Goal: Transaction & Acquisition: Purchase product/service

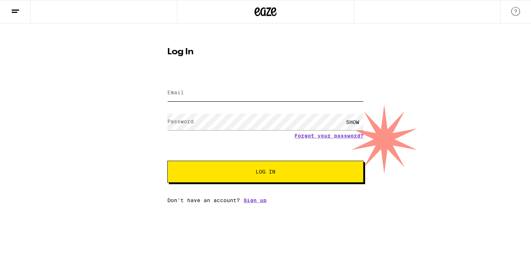
type input "[EMAIL_ADDRESS][DOMAIN_NAME]"
click at [261, 179] on button "Log In" at bounding box center [266, 172] width 196 height 22
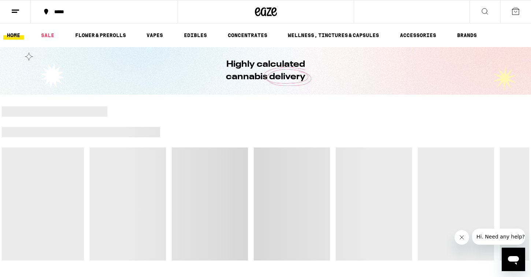
click at [486, 12] on icon at bounding box center [485, 11] width 9 height 9
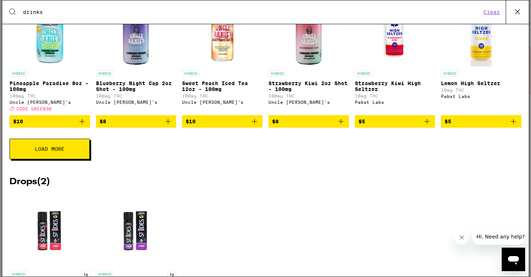
scroll to position [209, 0]
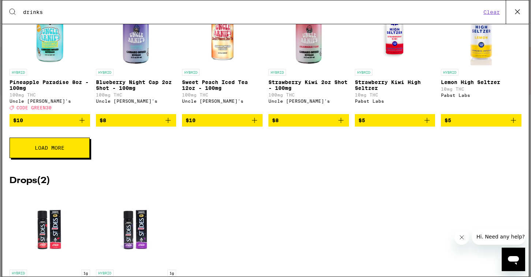
type input "drinks"
click at [51, 158] on button "Load More" at bounding box center [50, 147] width 80 height 21
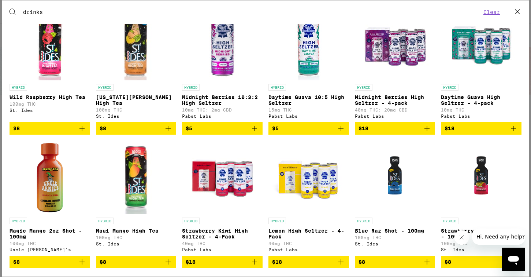
scroll to position [442, 0]
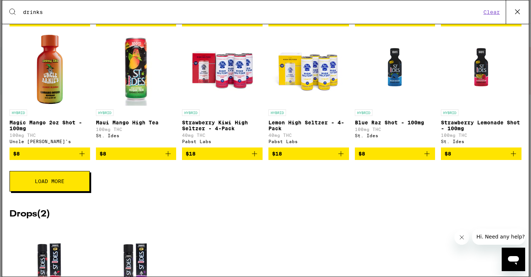
click at [80, 191] on button "Load More" at bounding box center [50, 181] width 80 height 21
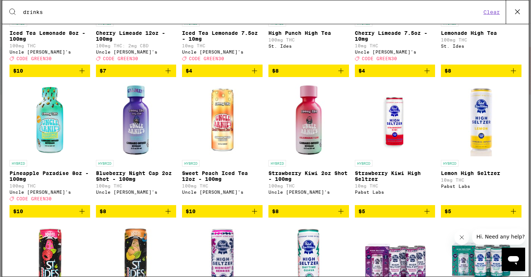
scroll to position [0, 0]
